Goal: Information Seeking & Learning: Learn about a topic

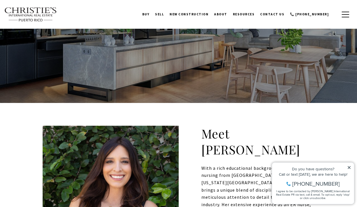
scroll to position [67, 0]
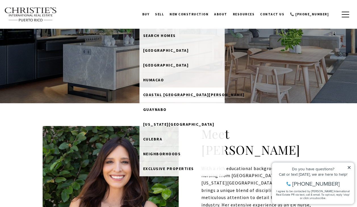
click at [169, 92] on link "Coastal [GEOGRAPHIC_DATA][PERSON_NAME]" at bounding box center [182, 94] width 85 height 15
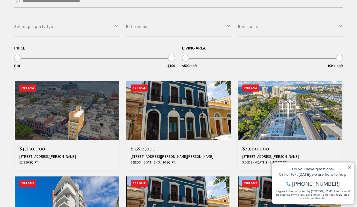
click at [132, 51] on span "$10 $100 $10 $100 $10 — $100" at bounding box center [94, 51] width 161 height 13
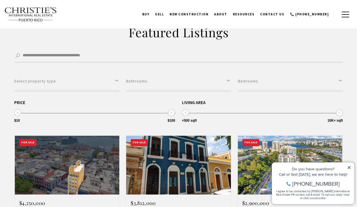
scroll to position [118, 0]
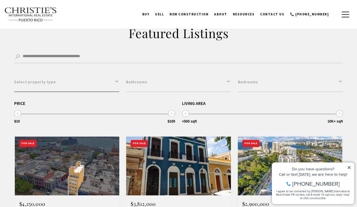
click at [101, 82] on button "Select property type" at bounding box center [66, 82] width 105 height 20
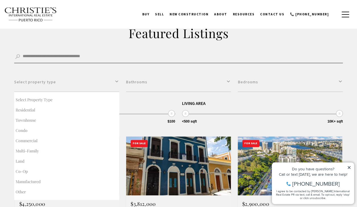
click at [205, 55] on input "Search by Address, City, or Neighborhood" at bounding box center [178, 56] width 329 height 13
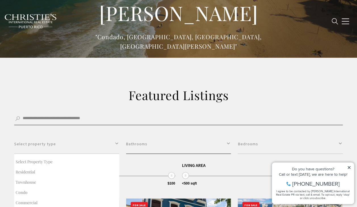
scroll to position [57, 0]
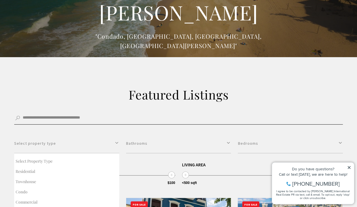
click at [82, 116] on input "Search by Address, City, or Neighborhood" at bounding box center [178, 118] width 329 height 13
type input "******"
click button "Filter" at bounding box center [0, 0] width 0 height 0
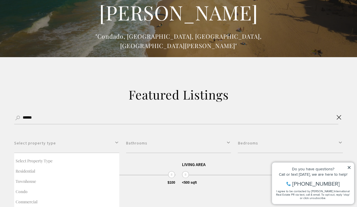
click at [111, 74] on div "**********" at bounding box center [178, 154] width 357 height 194
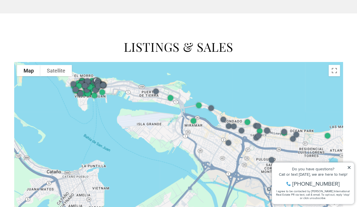
scroll to position [294, 0]
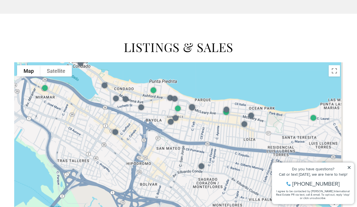
drag, startPoint x: 257, startPoint y: 155, endPoint x: 202, endPoint y: 70, distance: 101.4
click at [202, 70] on div at bounding box center [178, 138] width 329 height 152
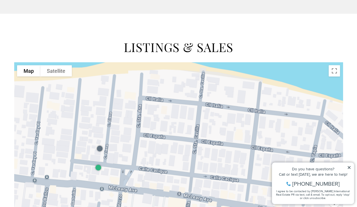
drag, startPoint x: 162, startPoint y: 108, endPoint x: 201, endPoint y: 163, distance: 67.4
click at [201, 163] on div at bounding box center [178, 138] width 329 height 152
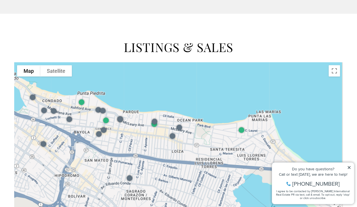
drag, startPoint x: 328, startPoint y: 126, endPoint x: 246, endPoint y: 140, distance: 83.3
click at [246, 140] on div at bounding box center [178, 138] width 329 height 152
